Goal: Task Accomplishment & Management: Use online tool/utility

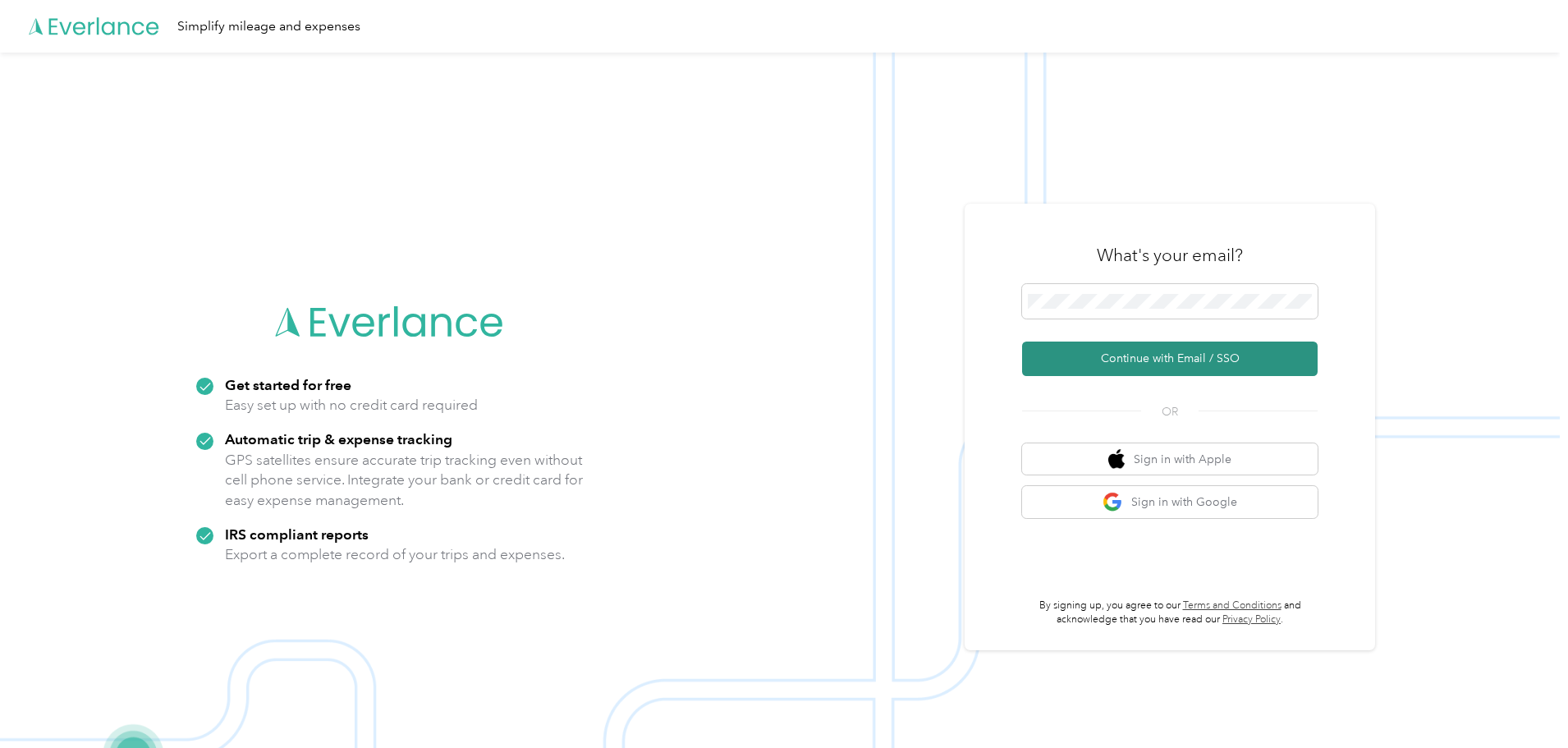
click at [1176, 354] on button "Continue with Email / SSO" at bounding box center [1170, 358] width 295 height 35
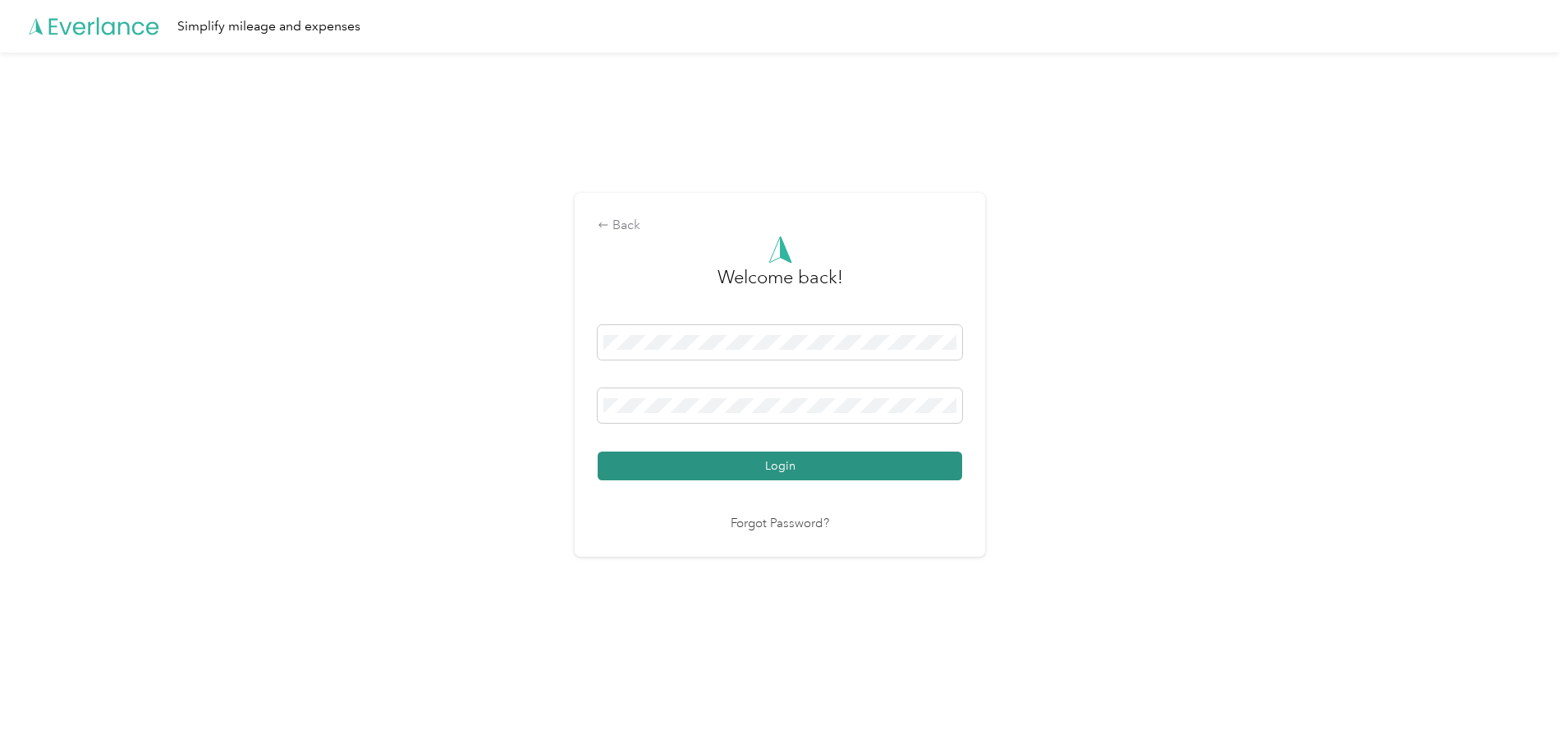
click at [781, 464] on button "Login" at bounding box center [780, 465] width 365 height 29
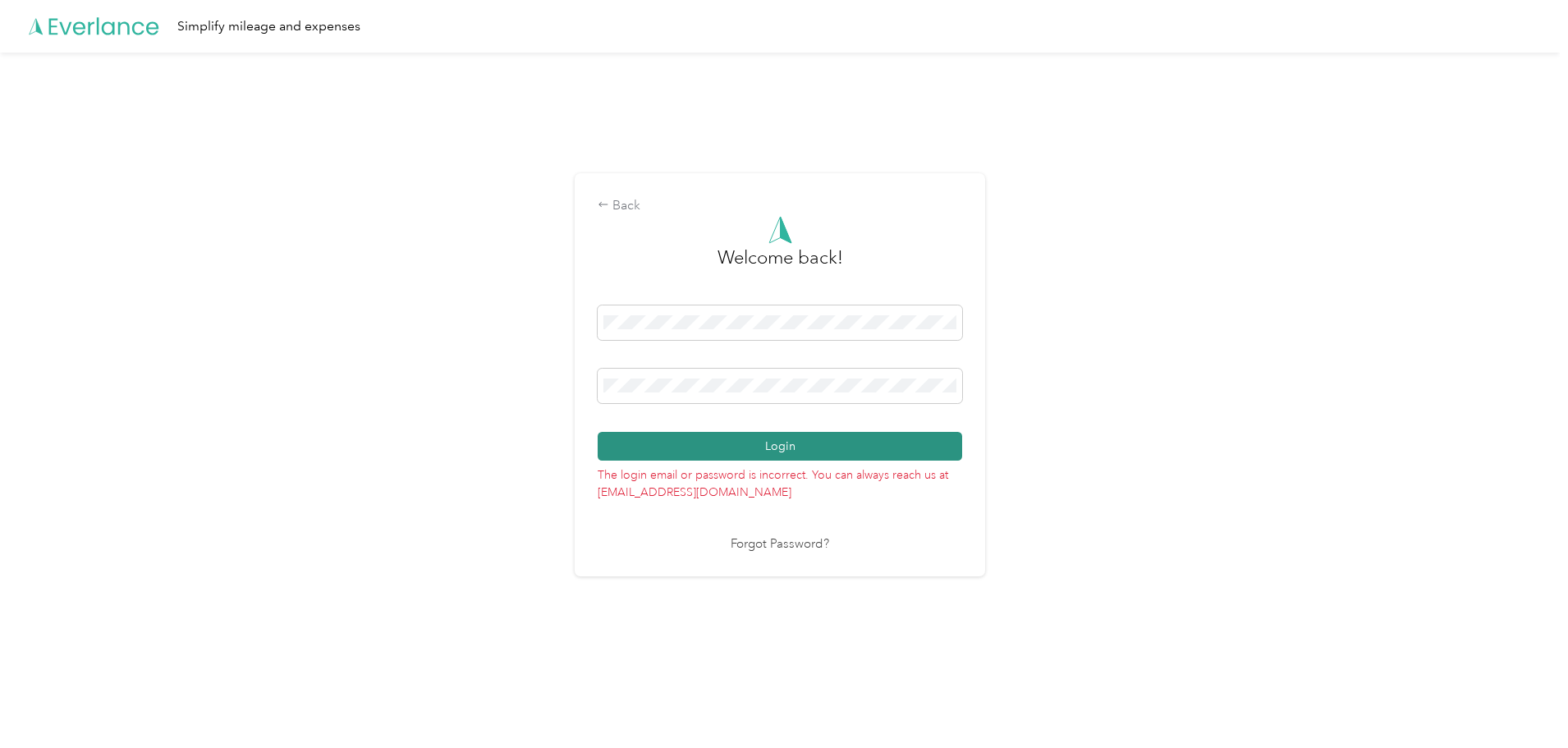
click at [778, 437] on button "Login" at bounding box center [780, 446] width 365 height 29
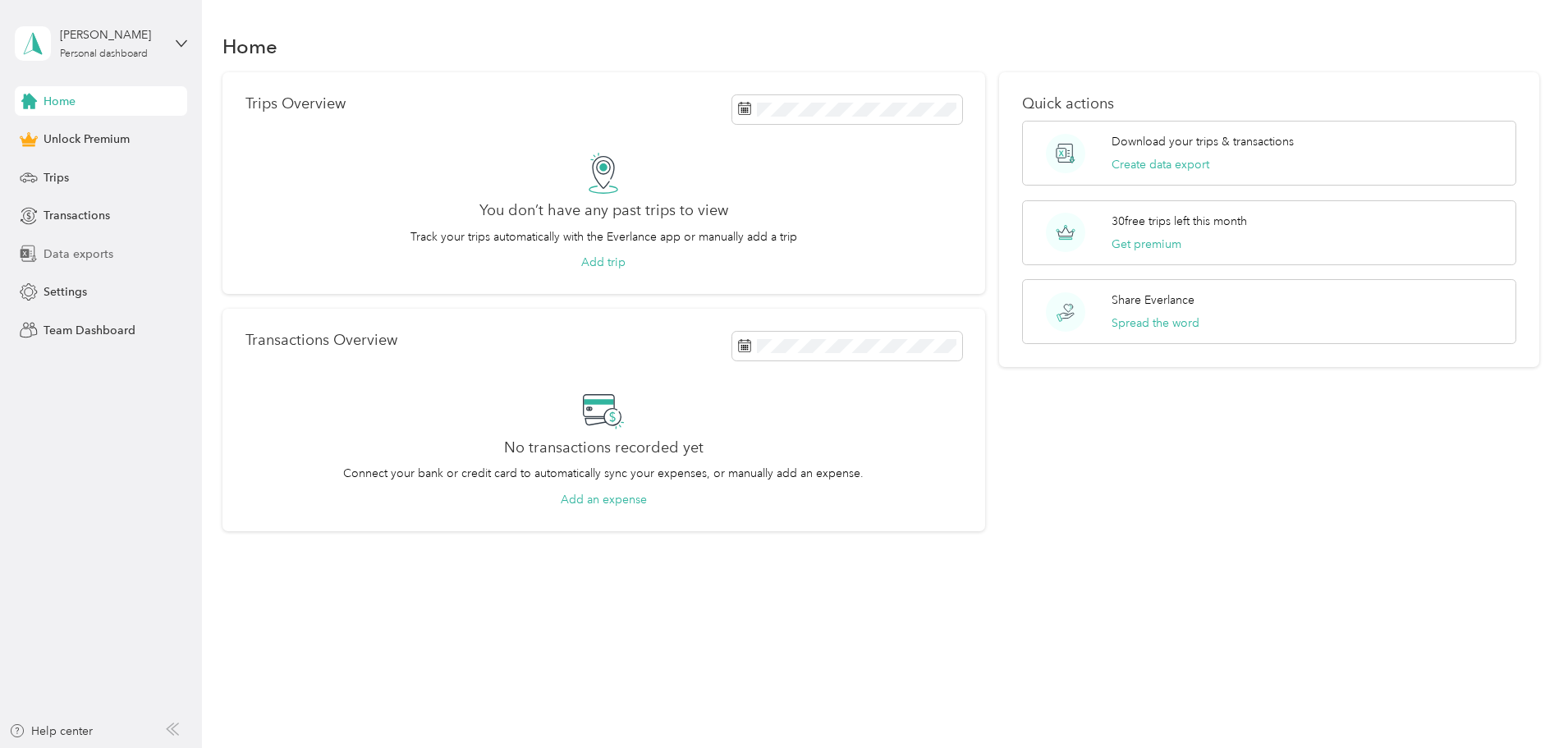
click at [70, 253] on span "Data exports" at bounding box center [78, 254] width 70 height 17
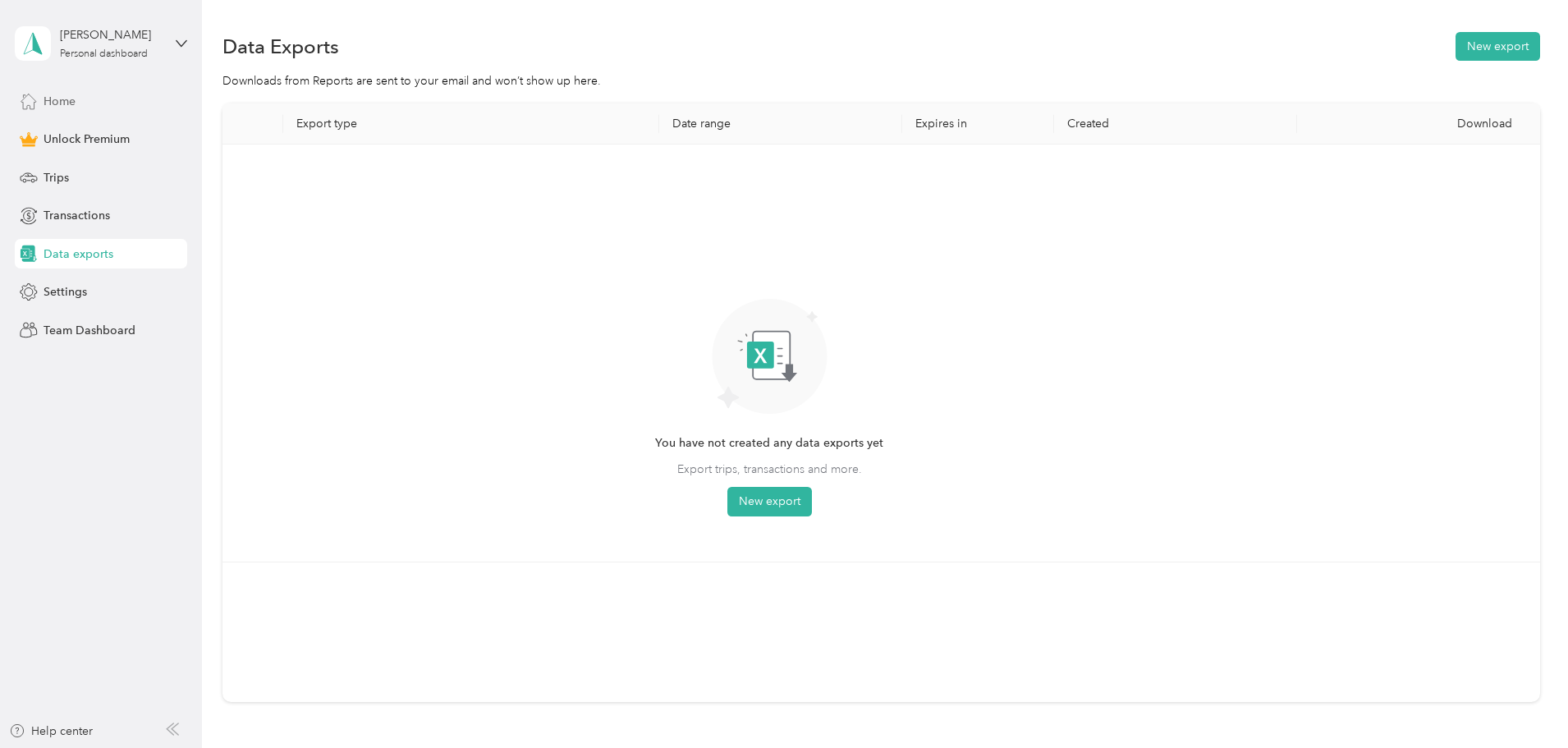
click at [64, 102] on span "Home" at bounding box center [59, 101] width 32 height 17
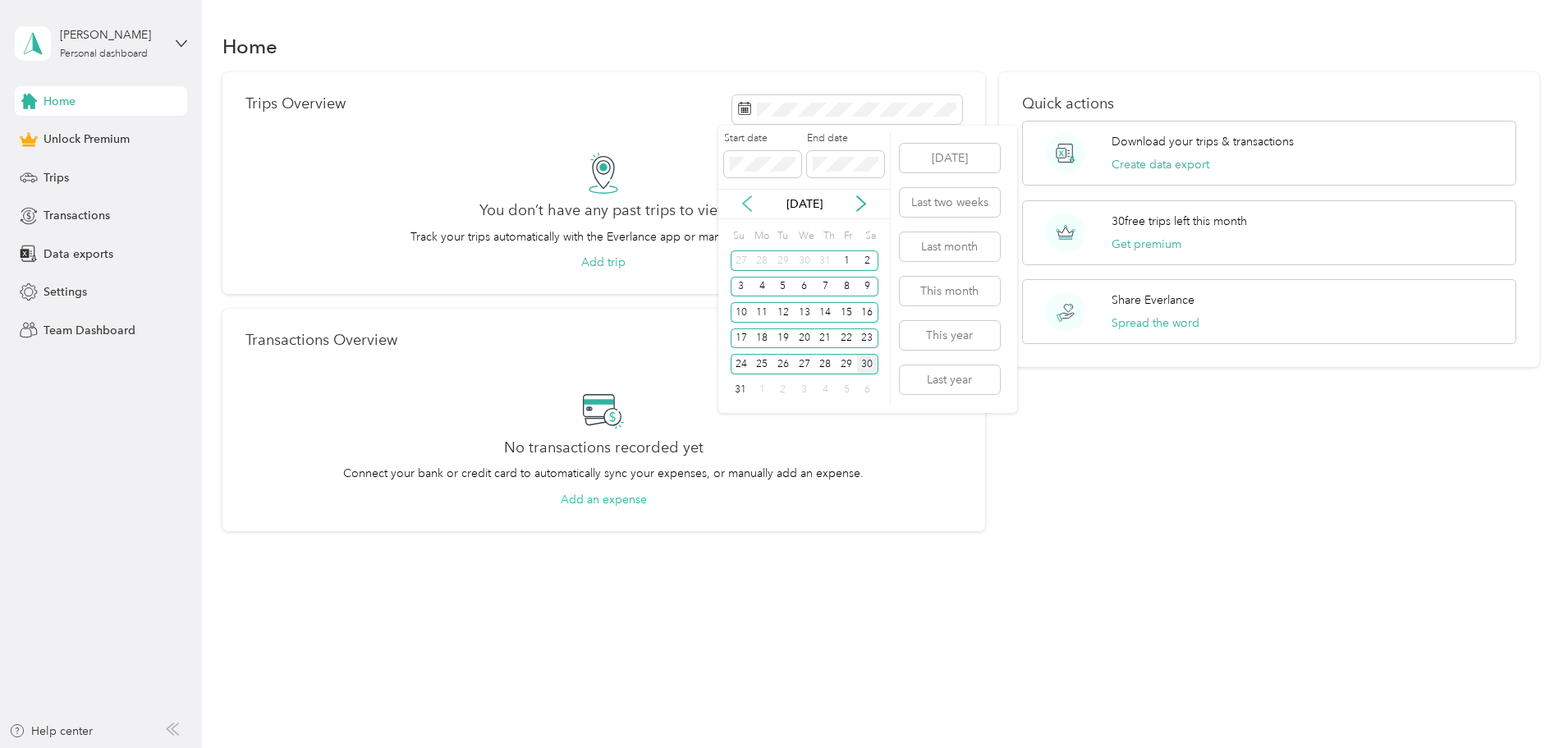
click at [748, 208] on icon at bounding box center [747, 203] width 8 height 15
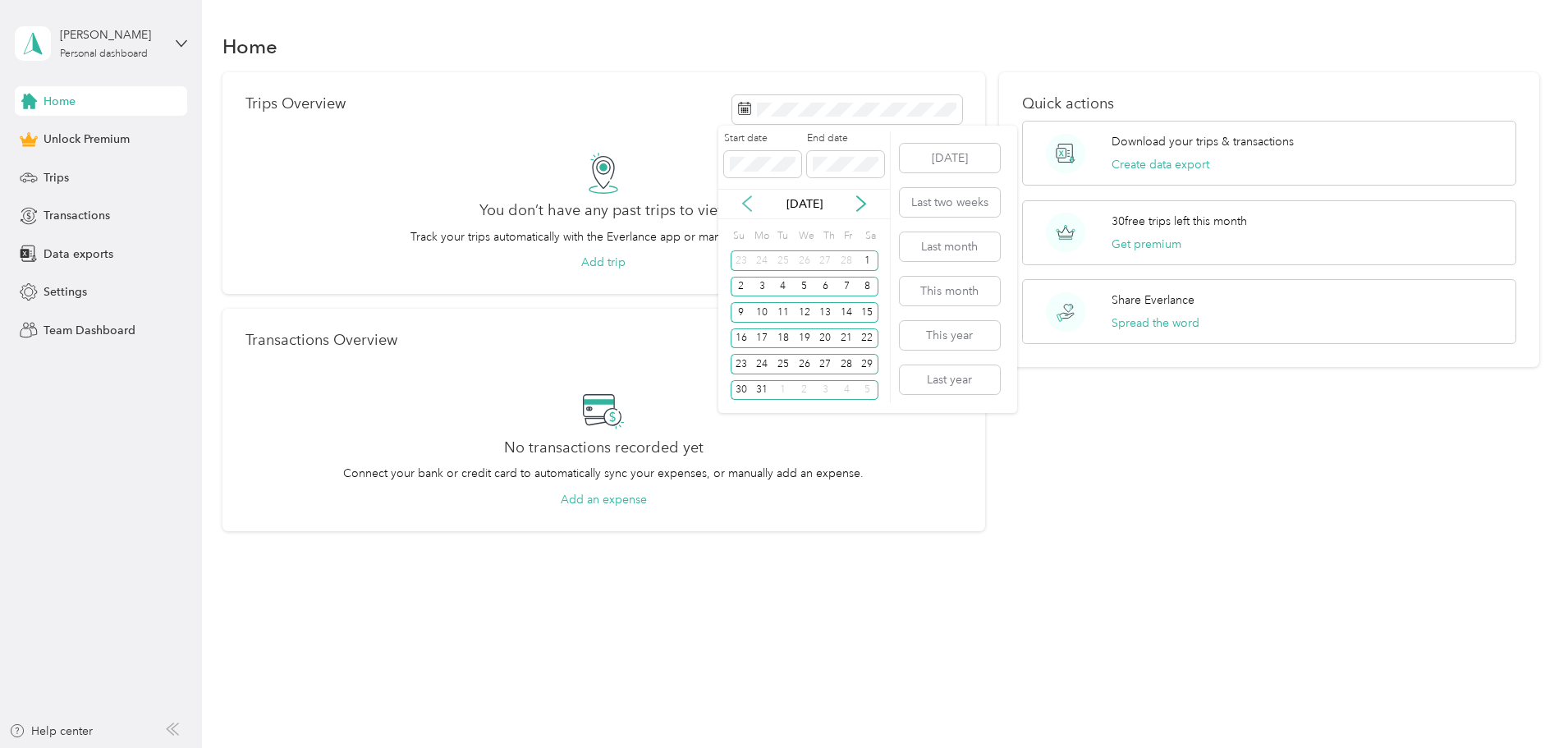
click at [748, 208] on icon at bounding box center [747, 203] width 8 height 15
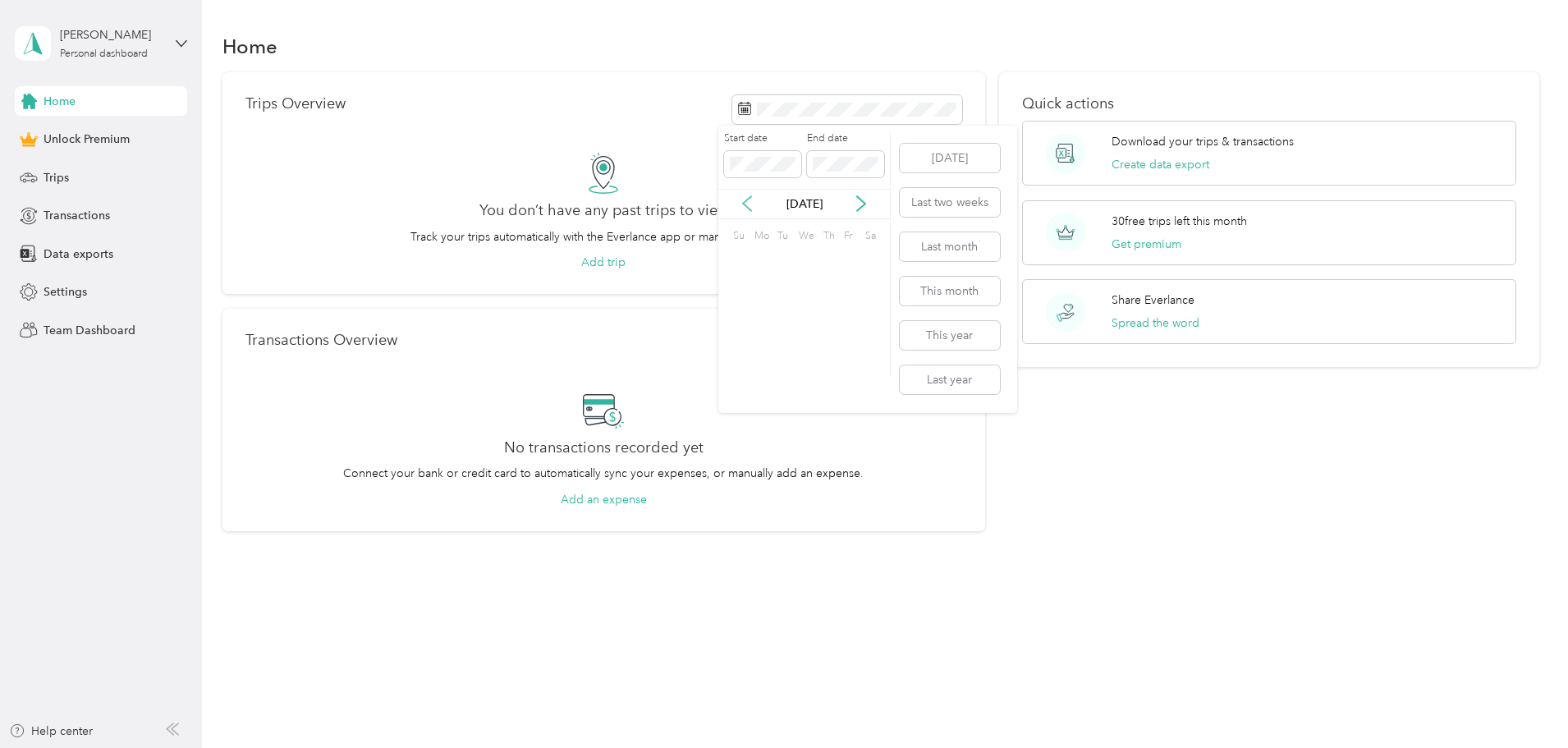
click at [748, 208] on icon at bounding box center [747, 203] width 8 height 15
click at [747, 208] on icon at bounding box center [747, 203] width 8 height 15
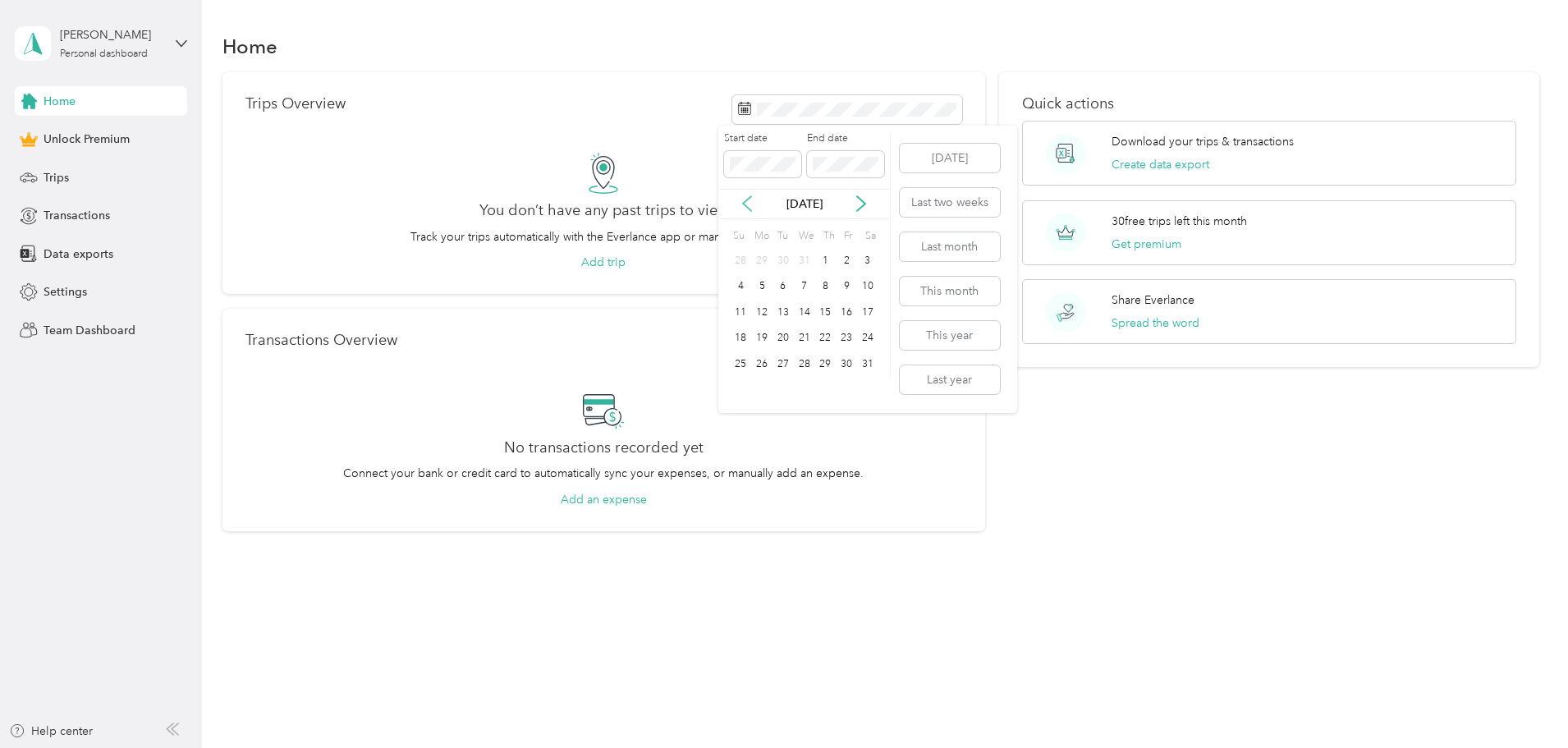
click at [747, 209] on icon at bounding box center [747, 203] width 16 height 16
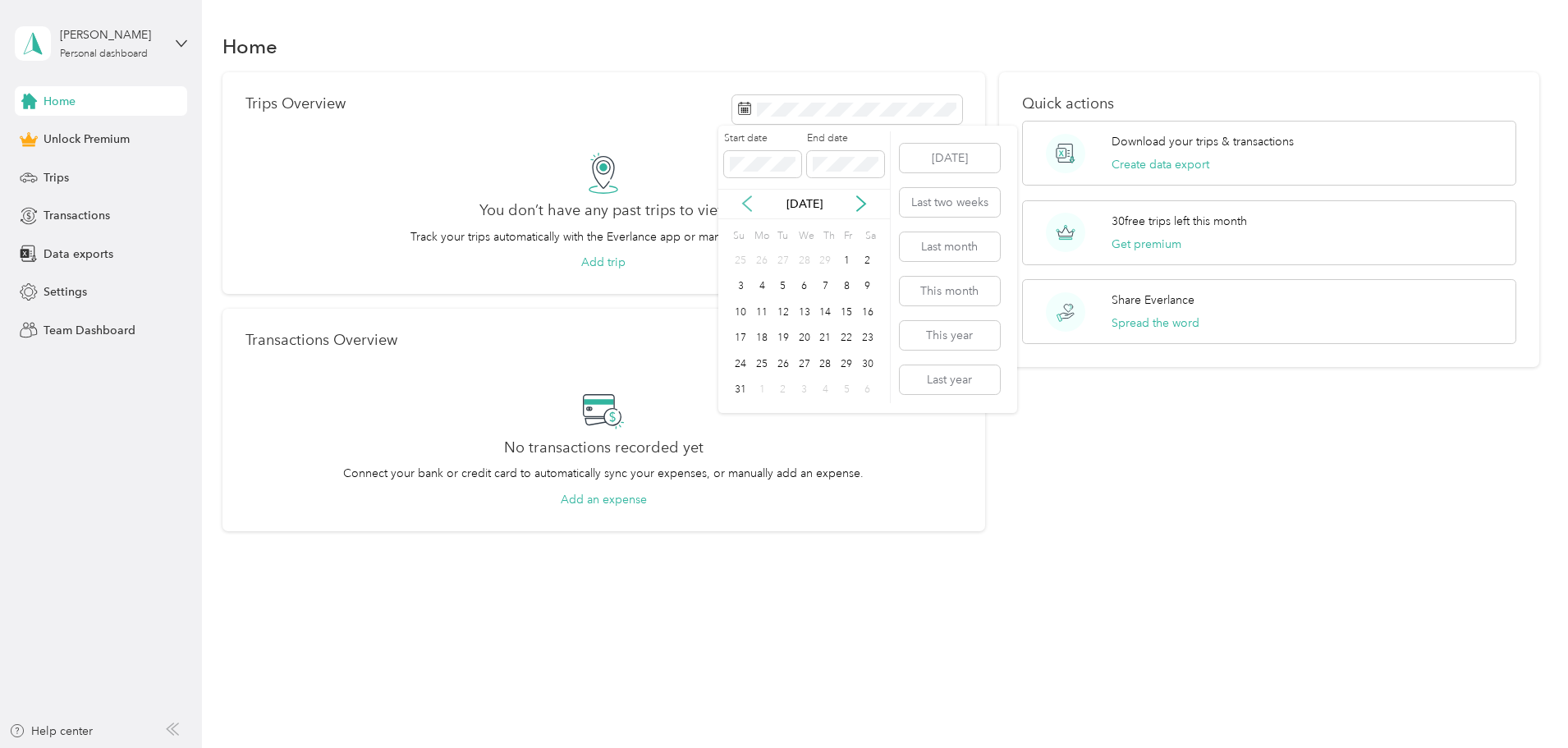
click at [746, 209] on icon at bounding box center [747, 203] width 16 height 16
click at [859, 202] on icon at bounding box center [861, 203] width 16 height 16
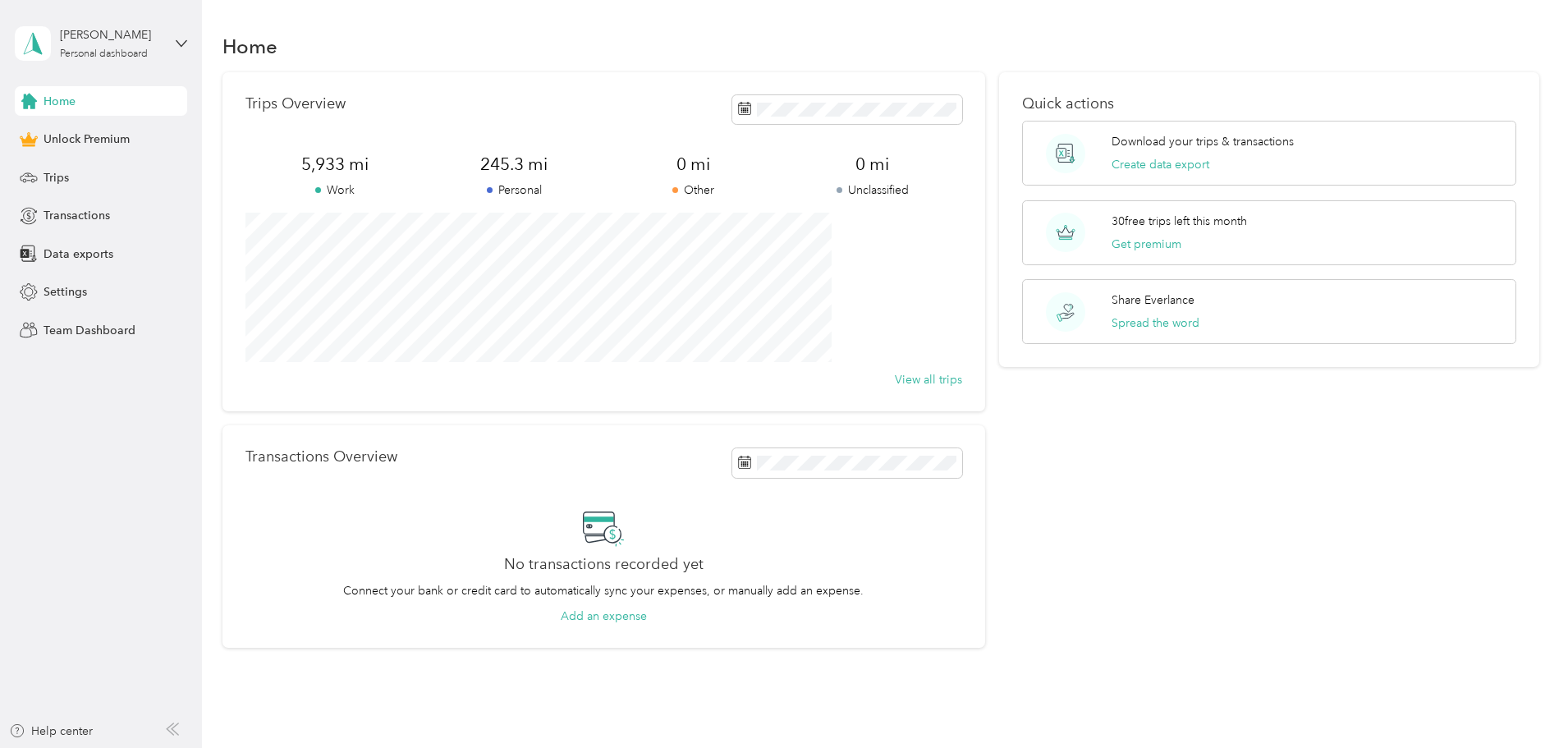
click at [897, 430] on div "Transactions Overview No transactions recorded yet Connect your bank or credit …" at bounding box center [604, 536] width 763 height 222
click at [1141, 141] on p "Download your trips & transactions" at bounding box center [1202, 142] width 182 height 17
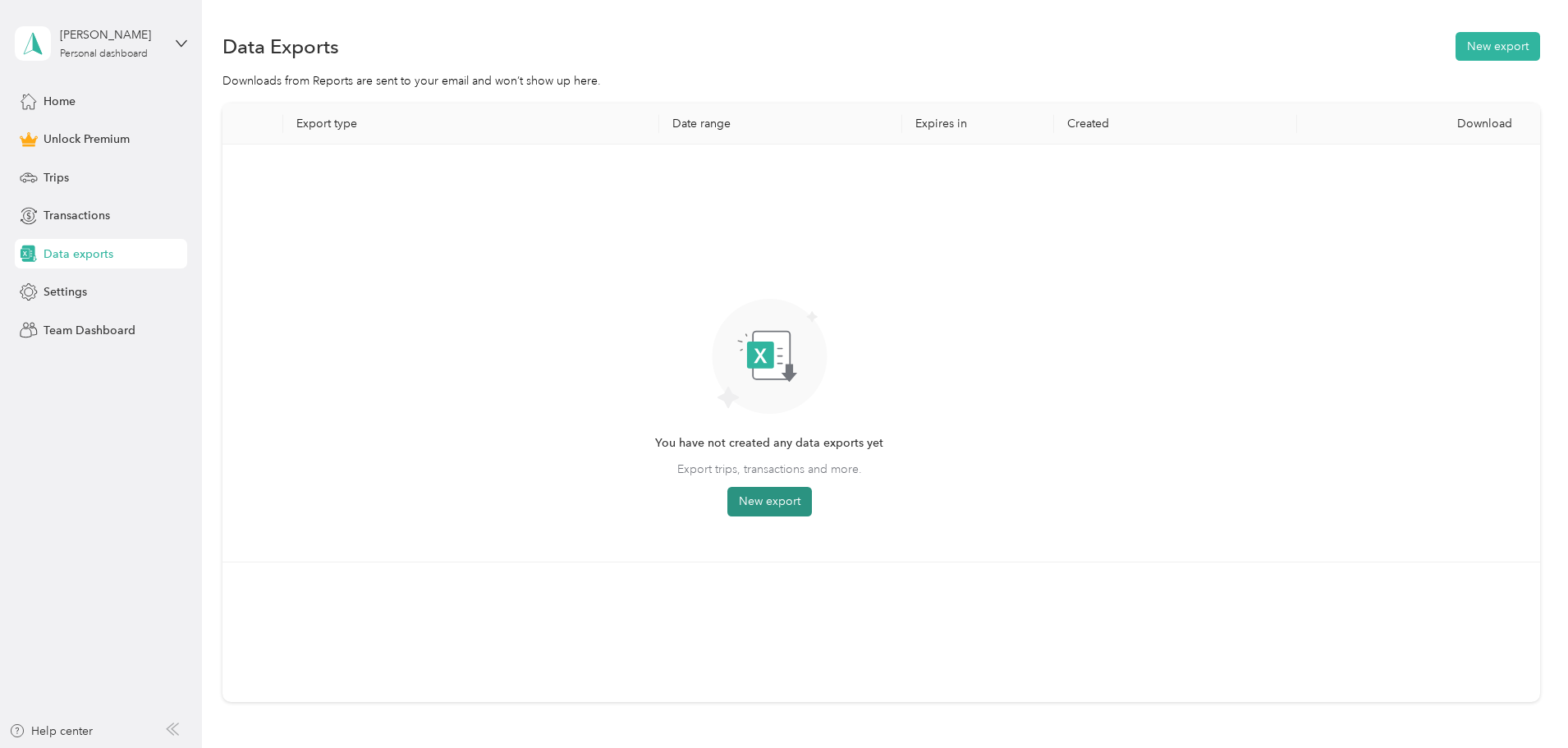
click at [812, 499] on button "New export" at bounding box center [770, 501] width 85 height 29
